Goal: Transaction & Acquisition: Purchase product/service

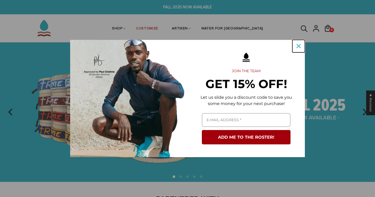
click at [298, 46] on icon "close icon" at bounding box center [299, 46] width 4 height 4
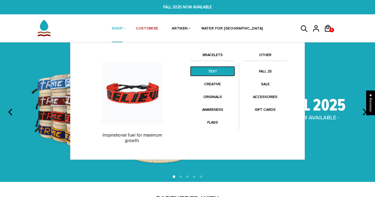
click at [212, 72] on link "TEXT" at bounding box center [212, 71] width 45 height 10
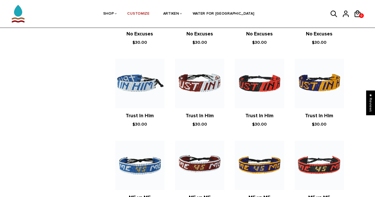
scroll to position [331, 0]
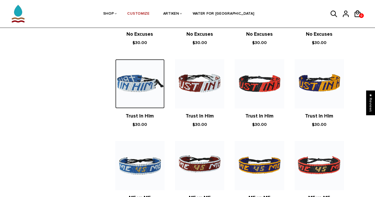
click at [135, 86] on img at bounding box center [139, 83] width 49 height 49
